Goal: Find specific fact: Find specific page/section

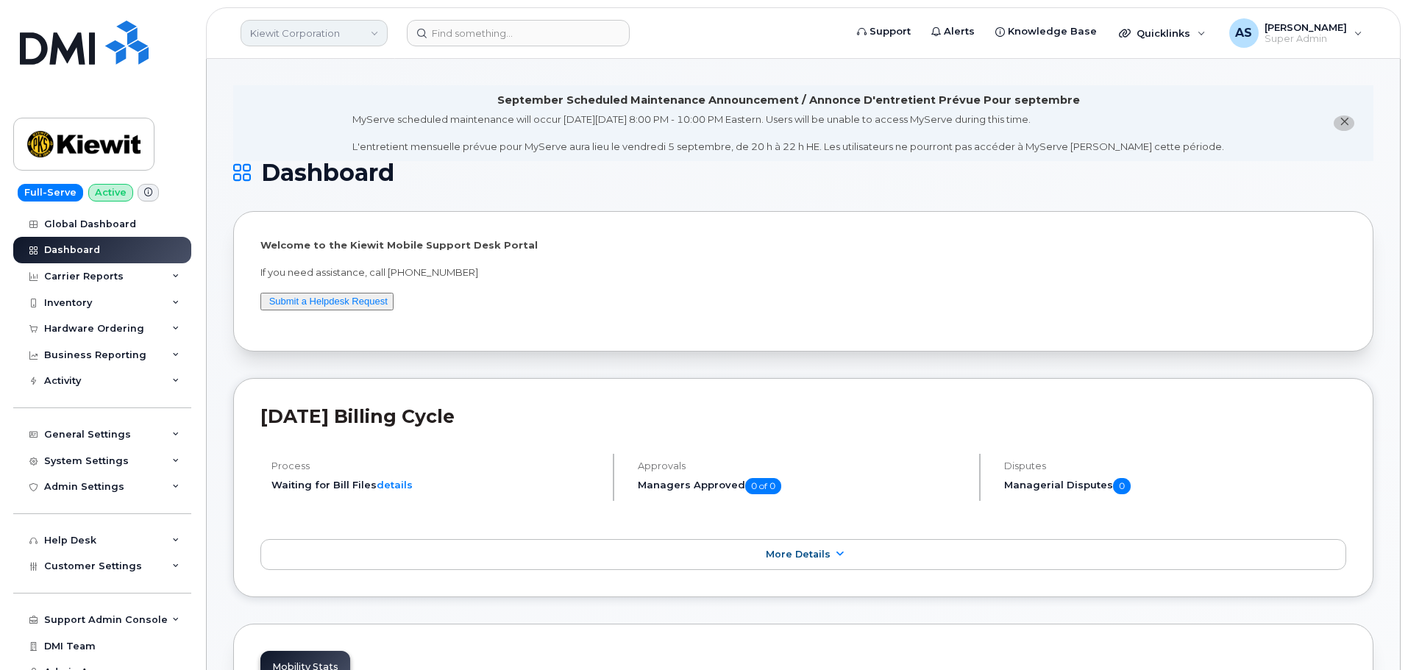
click at [360, 27] on link "Kiewit Corporation" at bounding box center [313, 33] width 147 height 26
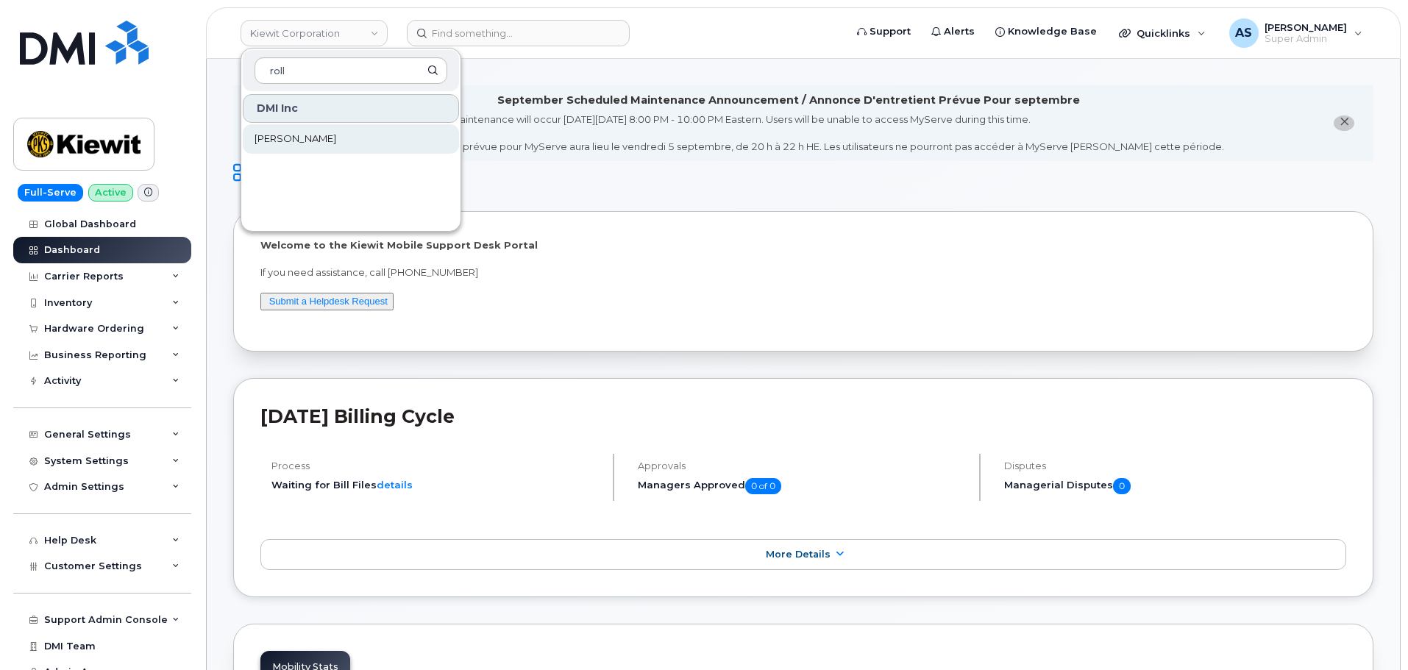
type input "roll"
click at [351, 149] on link "[PERSON_NAME]" at bounding box center [351, 138] width 216 height 29
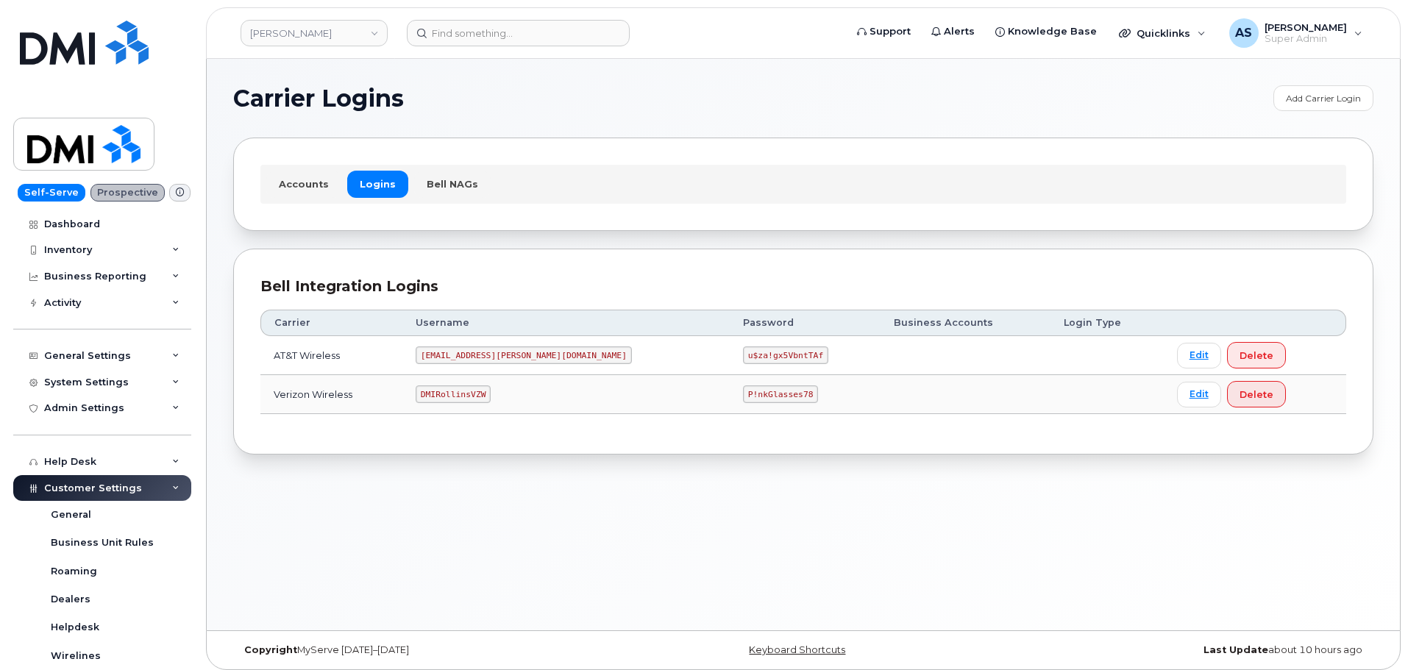
click at [743, 396] on code "P!nkGlasses78" at bounding box center [780, 394] width 75 height 18
copy code "P!nkGlasses78"
click at [663, 195] on div "Accounts Logins Bell NAGs" at bounding box center [803, 184] width 1086 height 38
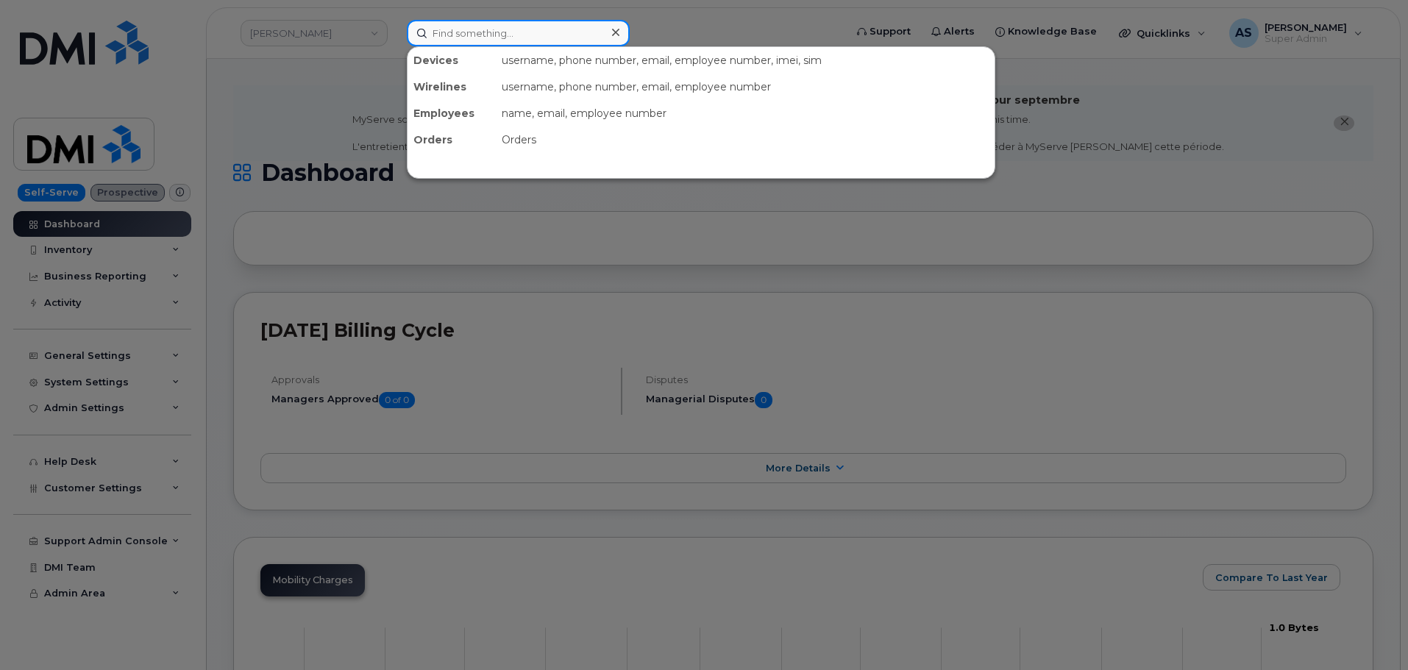
click at [502, 34] on input at bounding box center [518, 33] width 223 height 26
paste input "Cleveland Thomas"
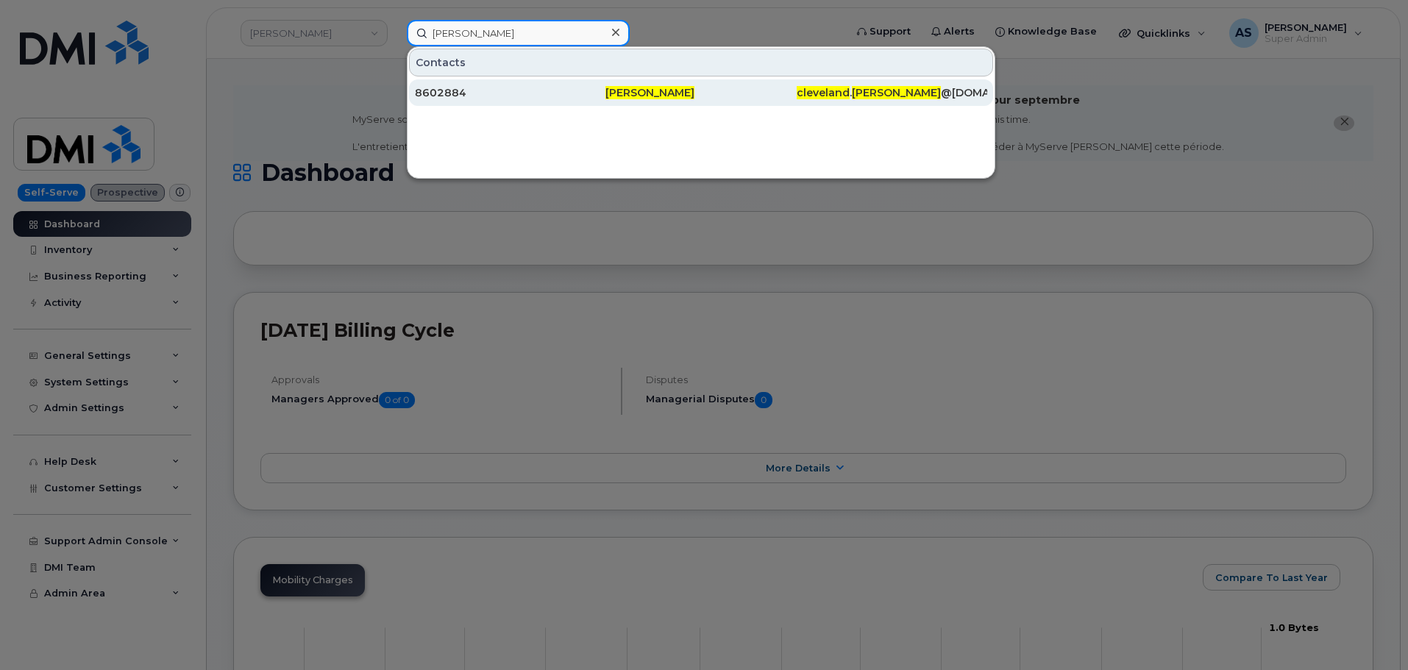
type input "Cleveland Thomas"
click at [538, 93] on div "8602884" at bounding box center [510, 92] width 190 height 15
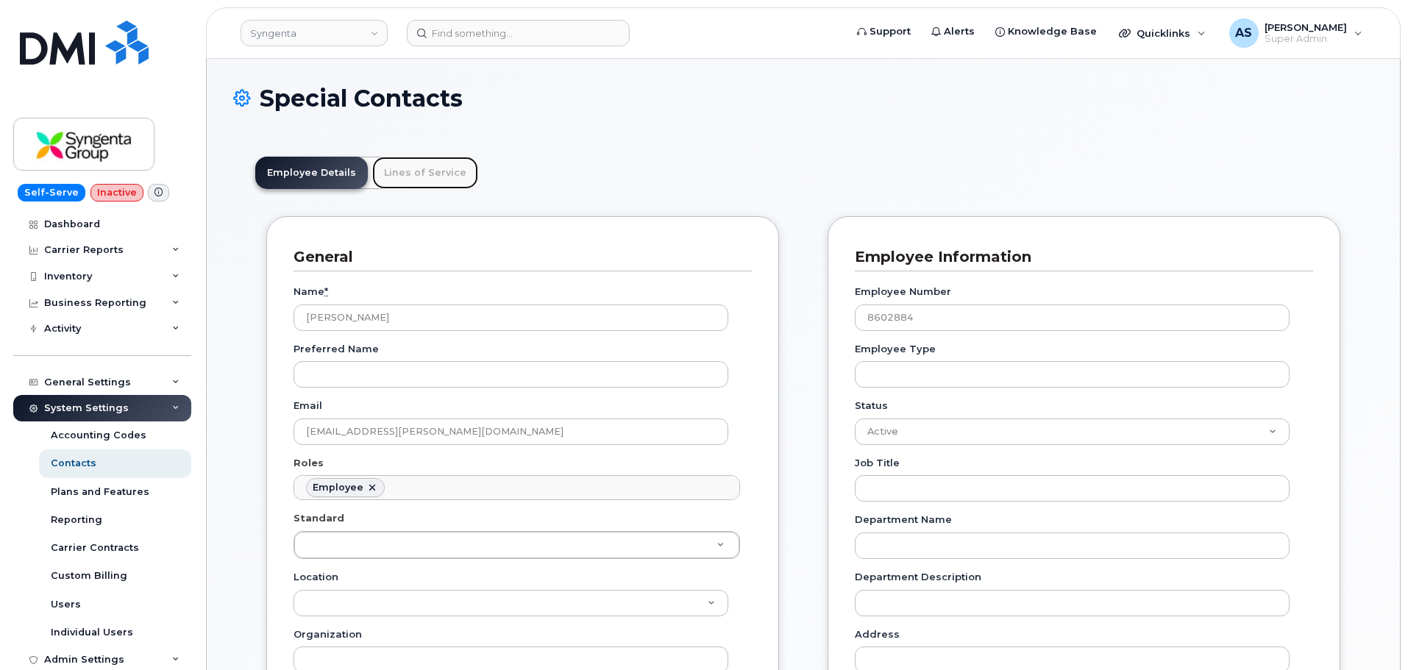
click at [433, 177] on link "Lines of Service" at bounding box center [425, 173] width 106 height 32
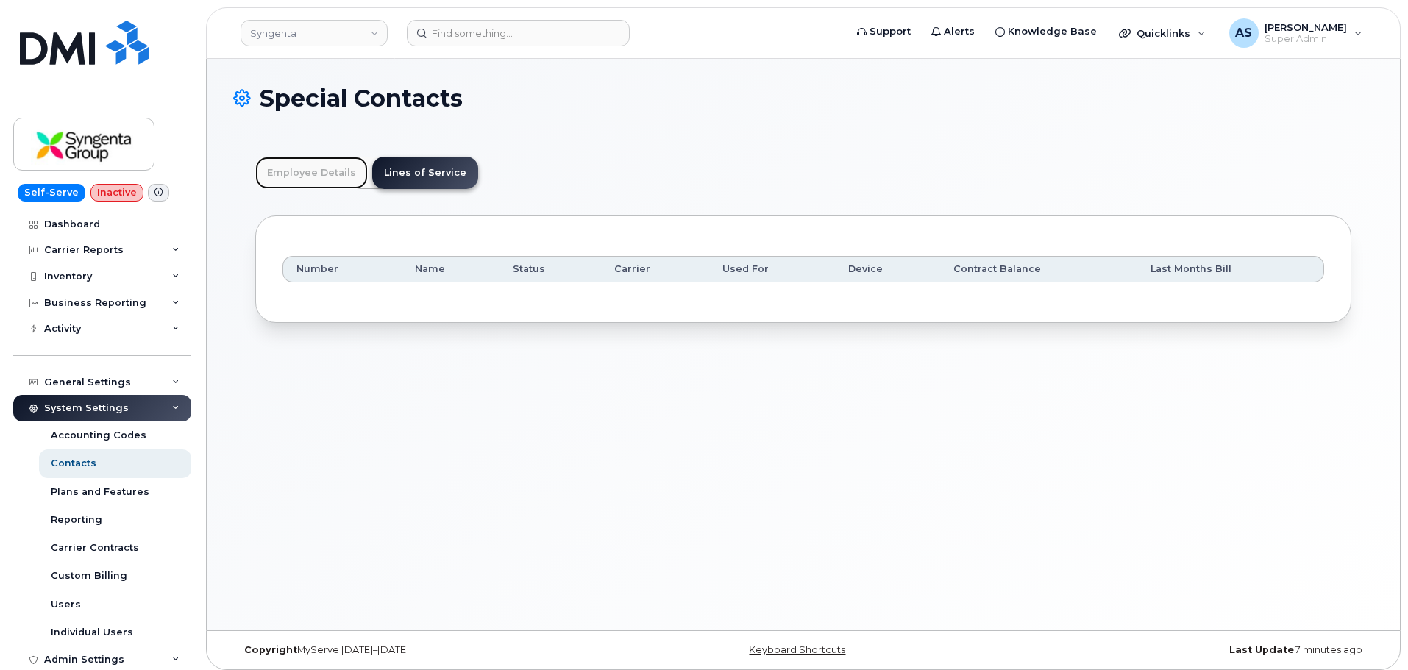
drag, startPoint x: 304, startPoint y: 175, endPoint x: 332, endPoint y: 174, distance: 28.7
click at [306, 174] on link "Employee Details" at bounding box center [311, 173] width 113 height 32
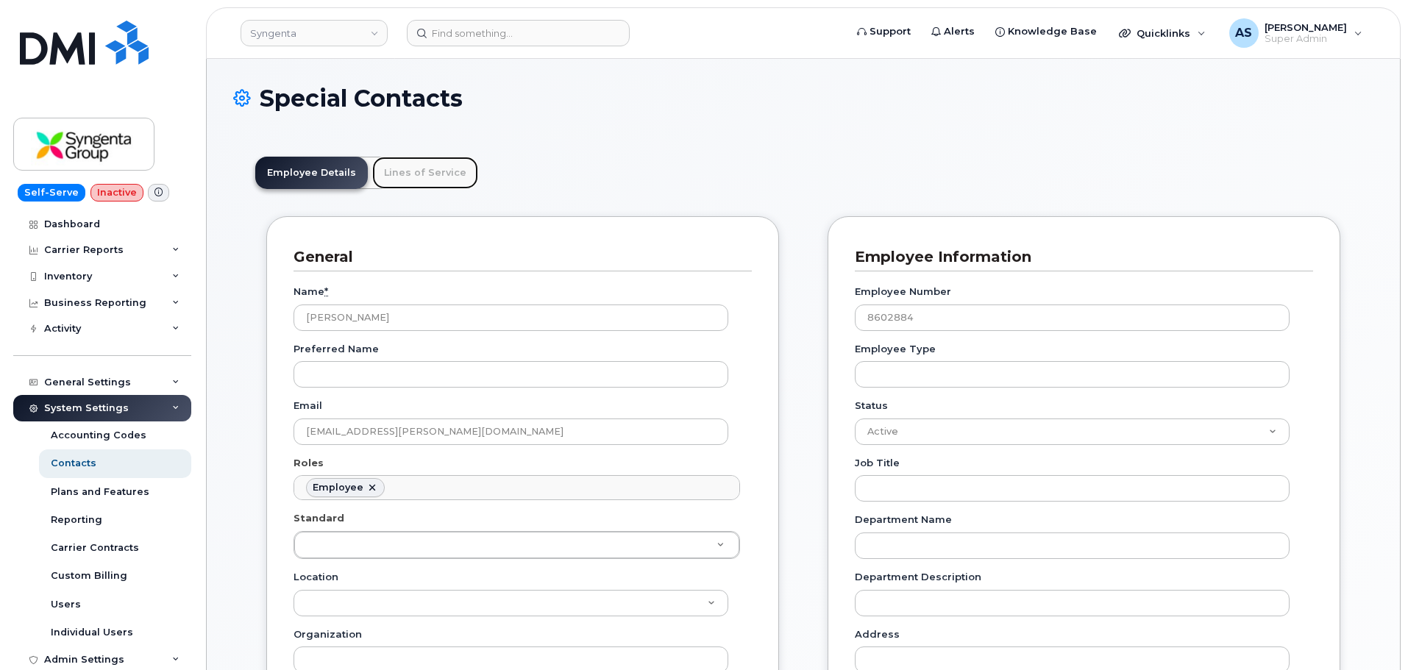
click at [385, 165] on link "Lines of Service" at bounding box center [425, 173] width 106 height 32
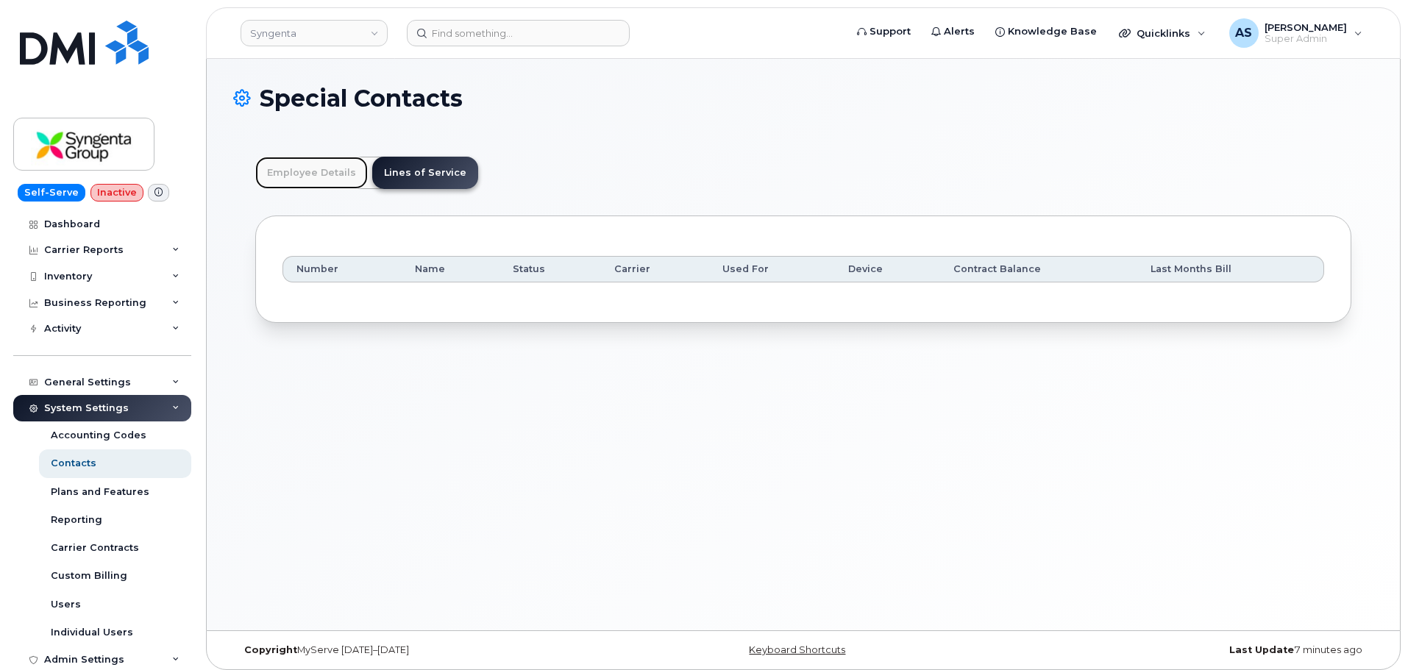
click at [334, 161] on link "Employee Details" at bounding box center [311, 173] width 113 height 32
